Goal: Task Accomplishment & Management: Use online tool/utility

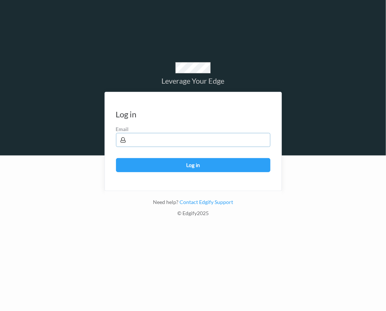
click at [227, 140] on input "text" at bounding box center [193, 140] width 155 height 14
type input "[PERSON_NAME][EMAIL_ADDRESS][PERSON_NAME][DOMAIN_NAME]"
click at [233, 166] on button "Log in" at bounding box center [193, 165] width 155 height 14
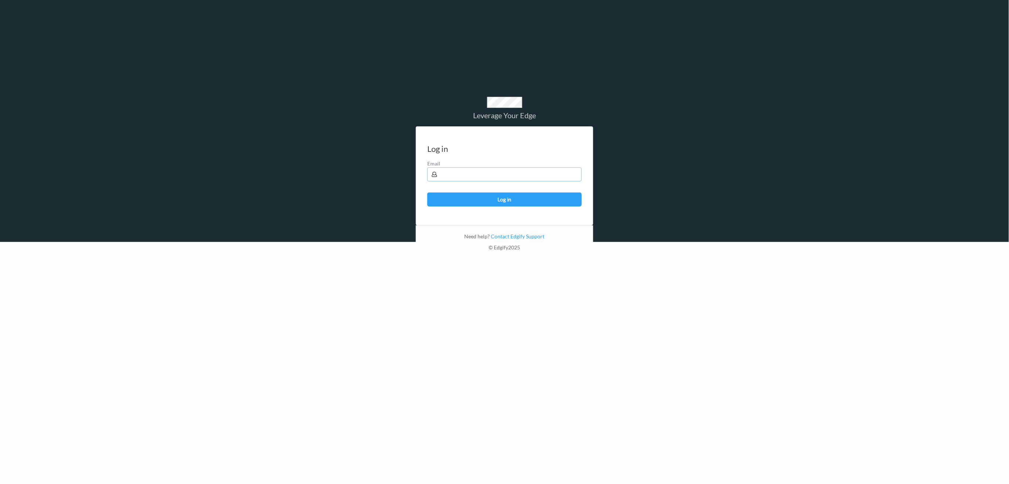
click at [388, 169] on input "text" at bounding box center [504, 175] width 155 height 14
type input "[PERSON_NAME][EMAIL_ADDRESS][PERSON_NAME][DOMAIN_NAME]"
click at [388, 193] on button "Log in" at bounding box center [504, 200] width 155 height 14
